Goal: Task Accomplishment & Management: Complete application form

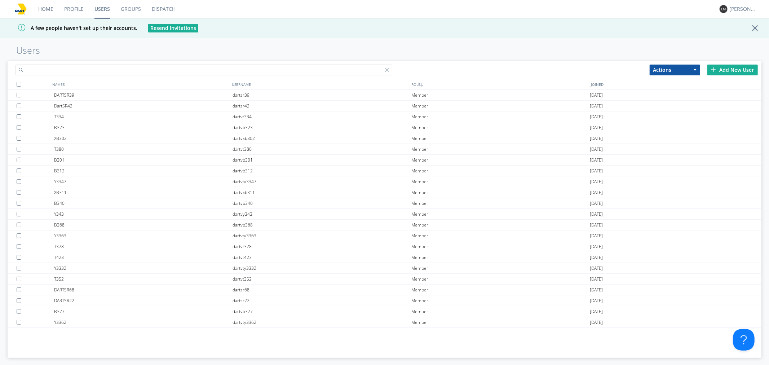
click at [291, 67] on input "text" at bounding box center [203, 70] width 377 height 11
paste input "T345"
type input "T345"
click at [736, 71] on div "Add New User" at bounding box center [732, 70] width 50 height 11
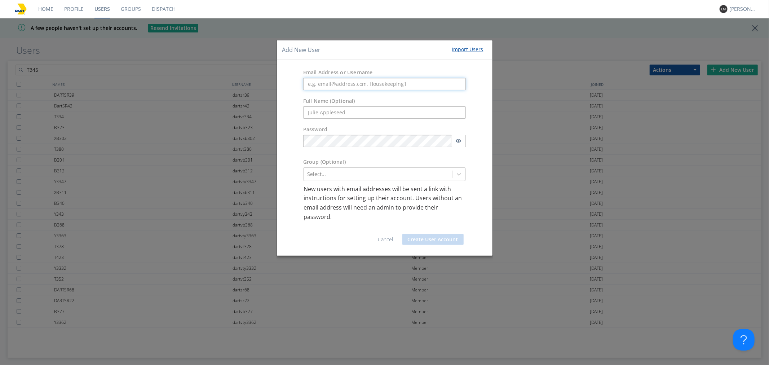
click at [343, 85] on input "text" at bounding box center [384, 84] width 163 height 12
type input "t"
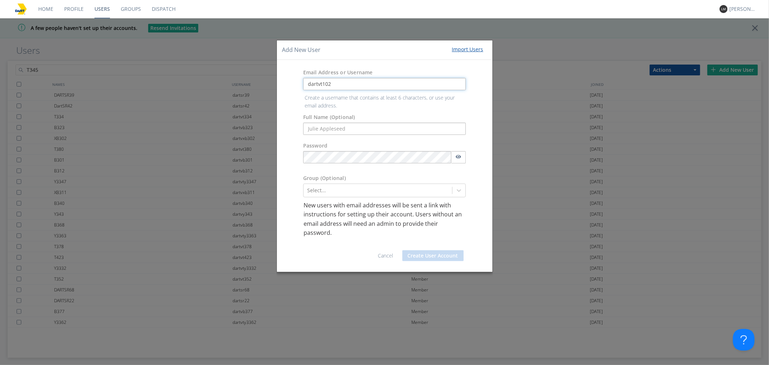
drag, startPoint x: 350, startPoint y: 86, endPoint x: 323, endPoint y: 84, distance: 26.8
click at [323, 84] on input "dartvt102" at bounding box center [384, 84] width 163 height 12
paste input "T345"
click at [322, 82] on input "dartvtT345" at bounding box center [384, 84] width 163 height 12
type input "dartvt345"
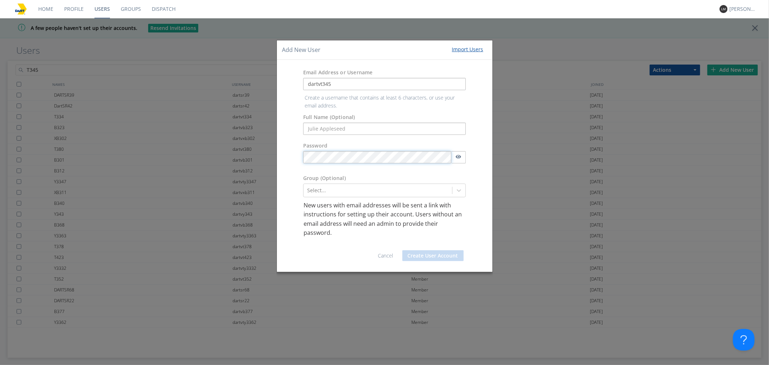
click at [350, 160] on body "Home Profile Users Groups Dispatch [PERSON_NAME] A few people haven't set up th…" at bounding box center [384, 182] width 769 height 365
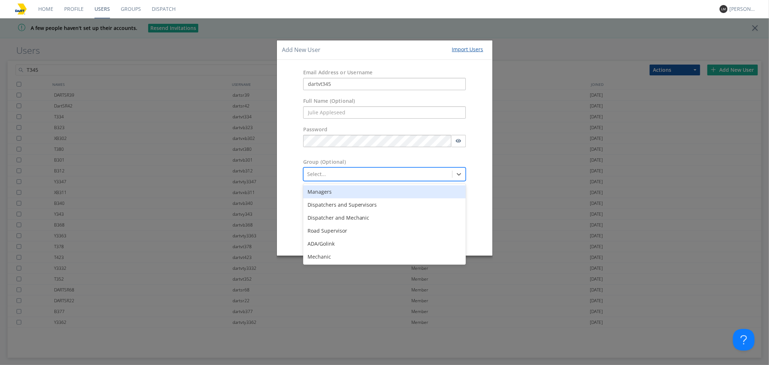
click at [320, 168] on div "Select..." at bounding box center [377, 174] width 149 height 12
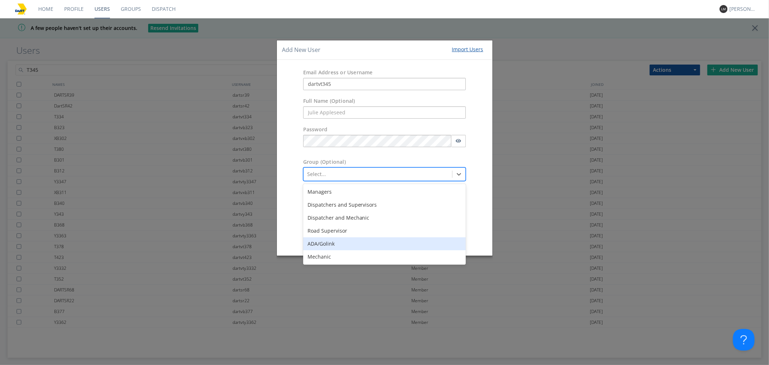
click at [336, 242] on div "ADA/Golink" at bounding box center [384, 243] width 163 height 13
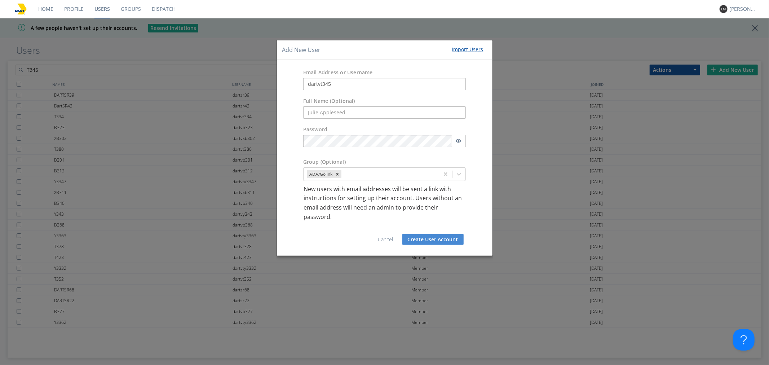
click at [444, 239] on button "Create User Account" at bounding box center [432, 239] width 61 height 11
